Goal: Information Seeking & Learning: Find specific page/section

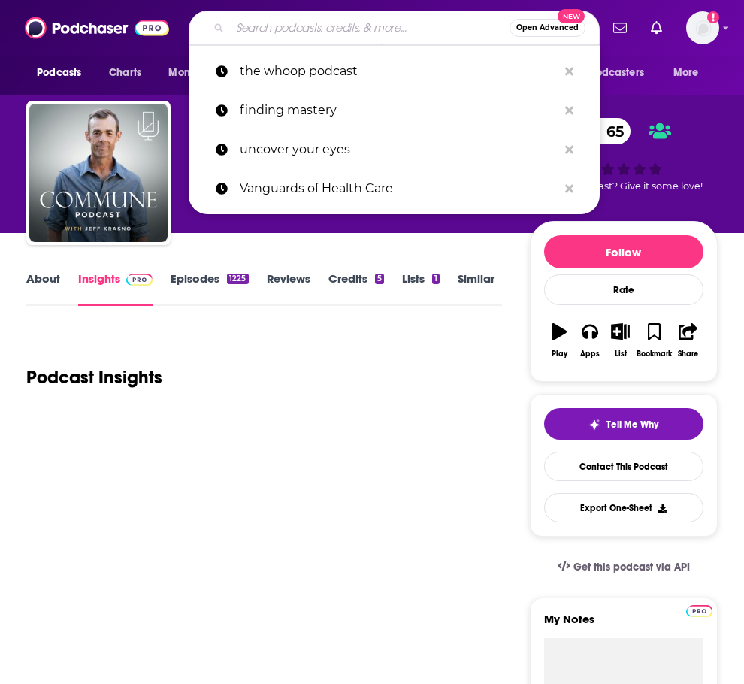
click at [308, 35] on input "Search podcasts, credits, & more..." at bounding box center [370, 28] width 280 height 24
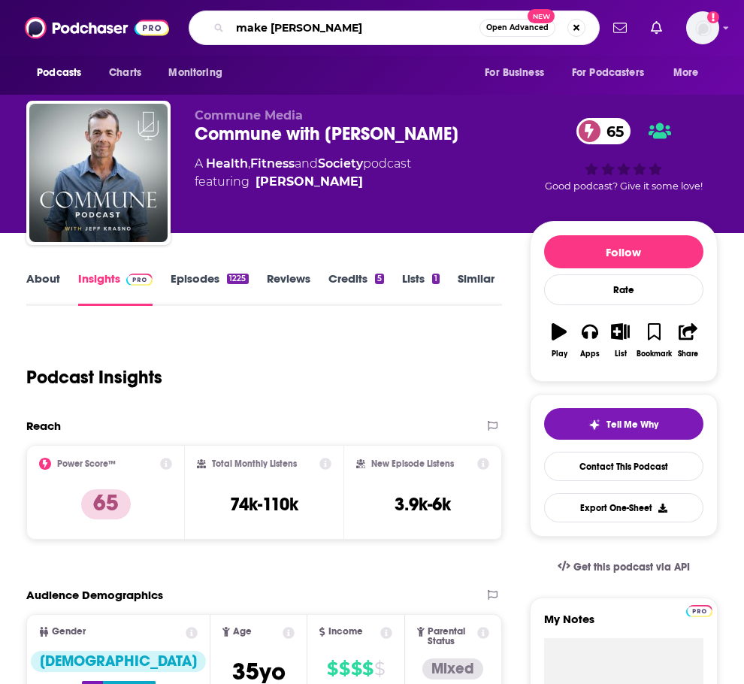
type input "make time"
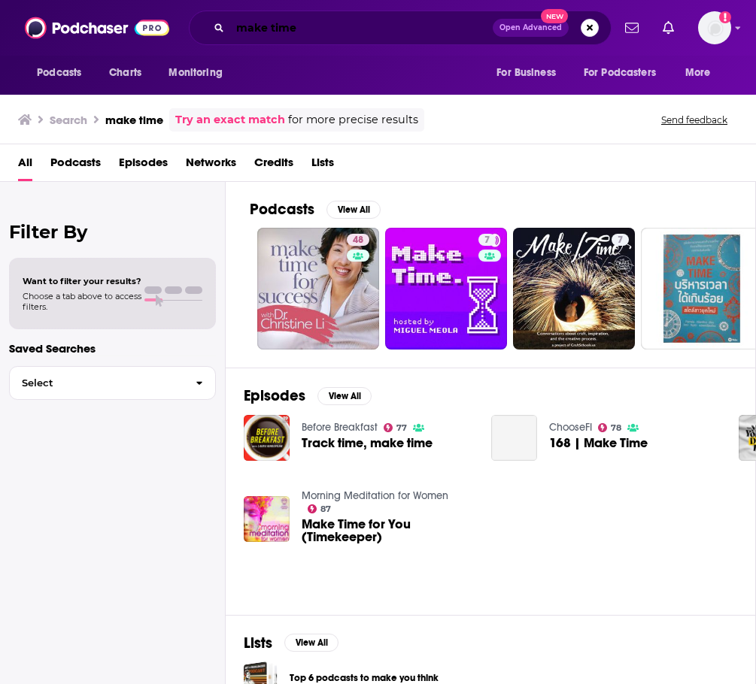
click at [345, 37] on input "make time" at bounding box center [361, 28] width 262 height 24
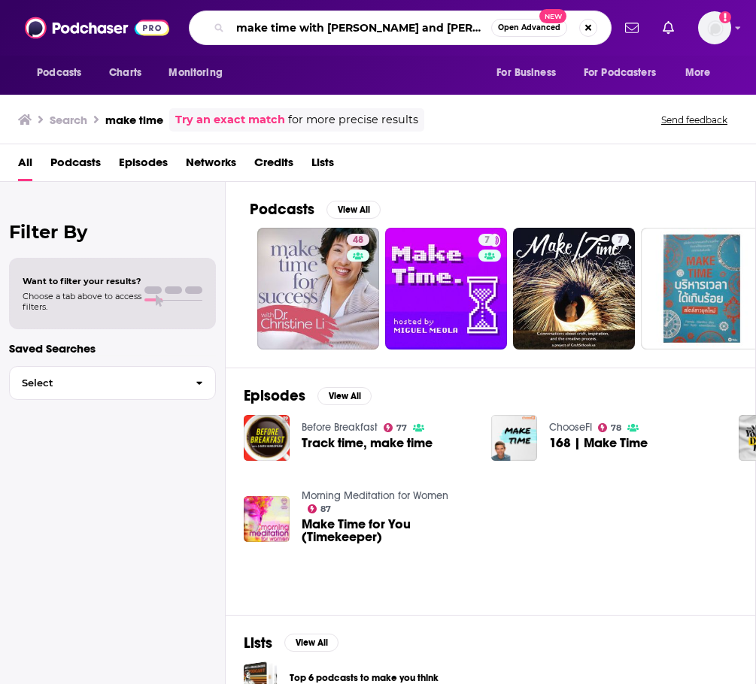
type input "make time with [PERSON_NAME] and [PERSON_NAME]"
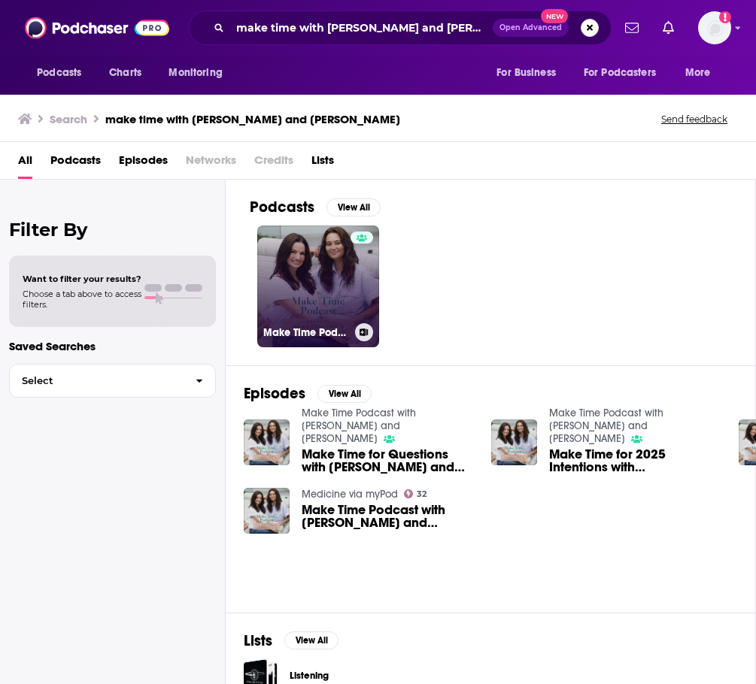
click at [314, 280] on link "Make Time Podcast with [PERSON_NAME] and [PERSON_NAME]" at bounding box center [318, 287] width 122 height 122
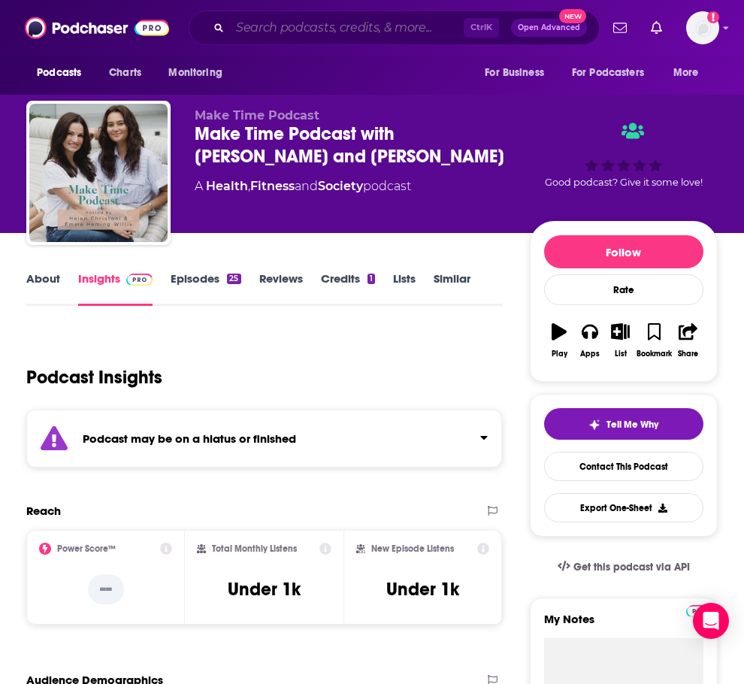
click at [359, 25] on input "Search podcasts, credits, & more..." at bounding box center [347, 28] width 234 height 24
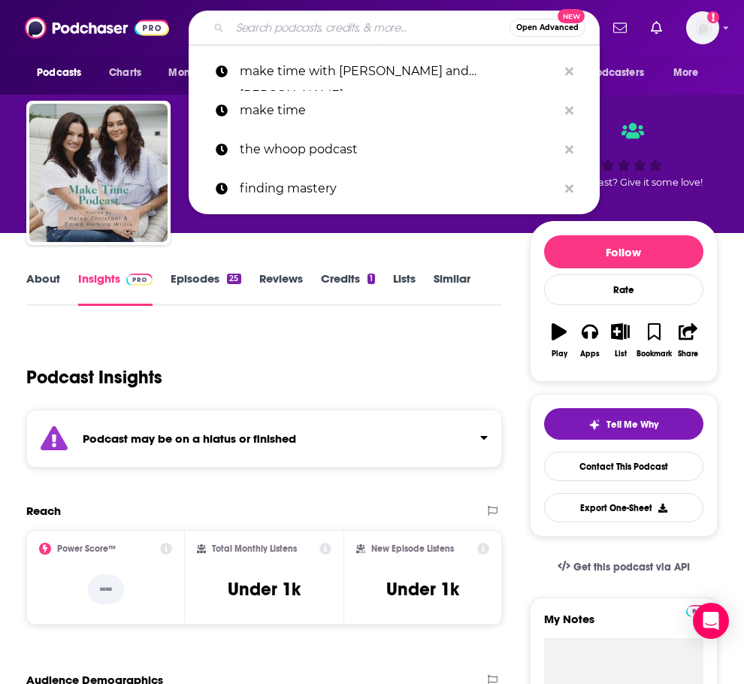
type input "b"
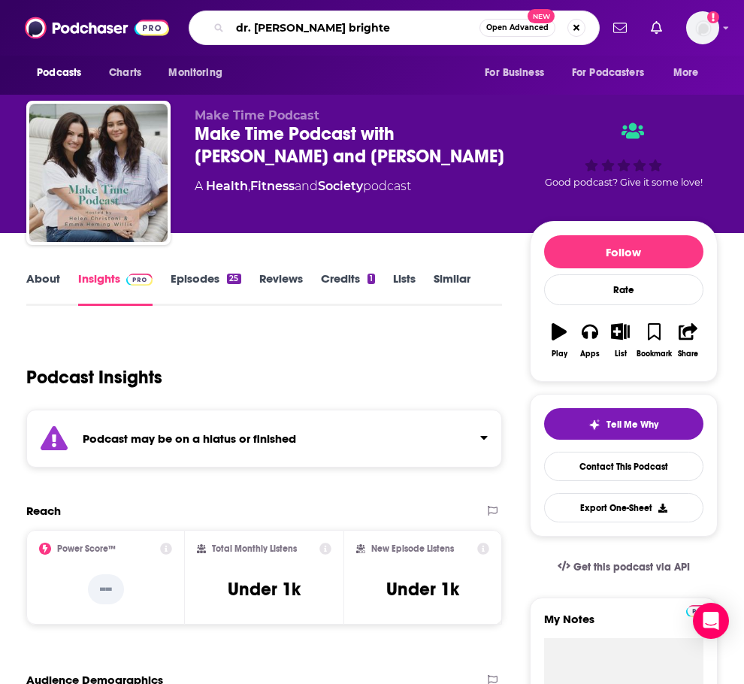
type input "dr. [PERSON_NAME]"
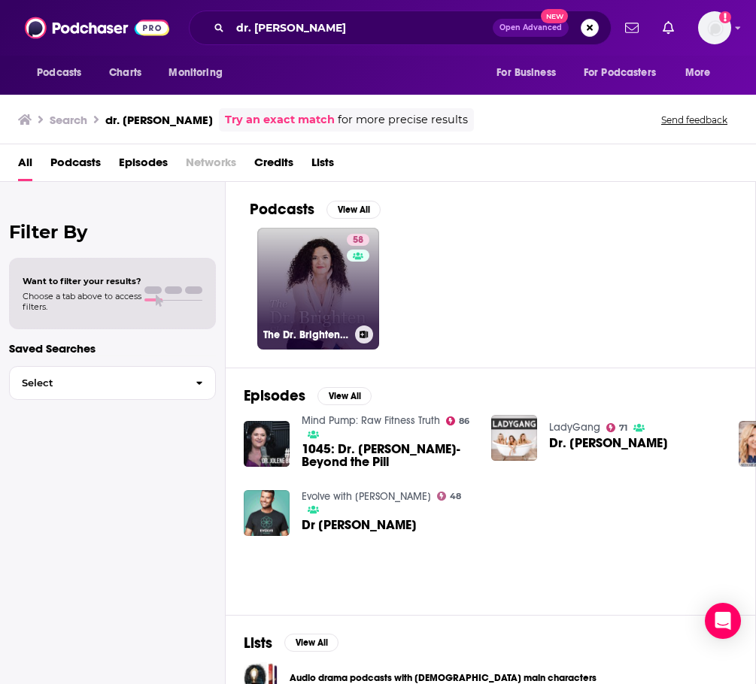
click at [319, 279] on link "58 The Dr. Brighten Show" at bounding box center [318, 289] width 122 height 122
